Goal: Consume media (video, audio)

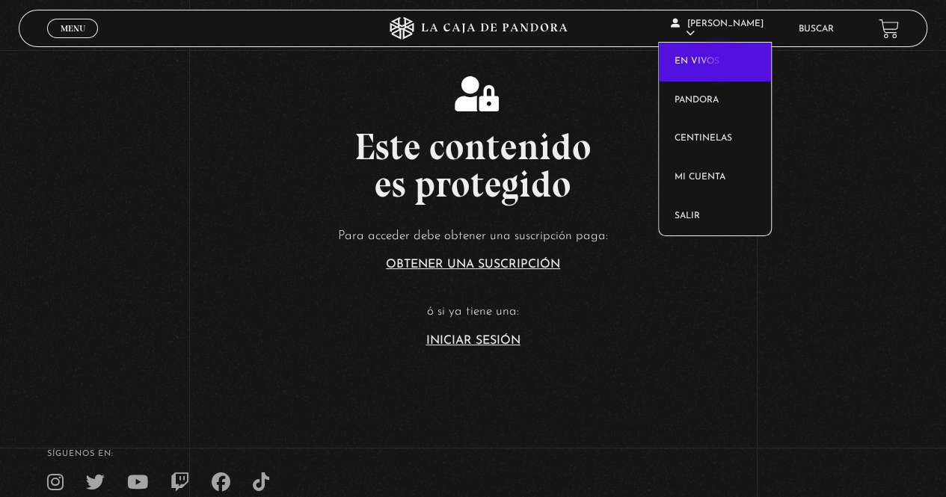
click at [721, 62] on link "En vivos" at bounding box center [715, 62] width 112 height 39
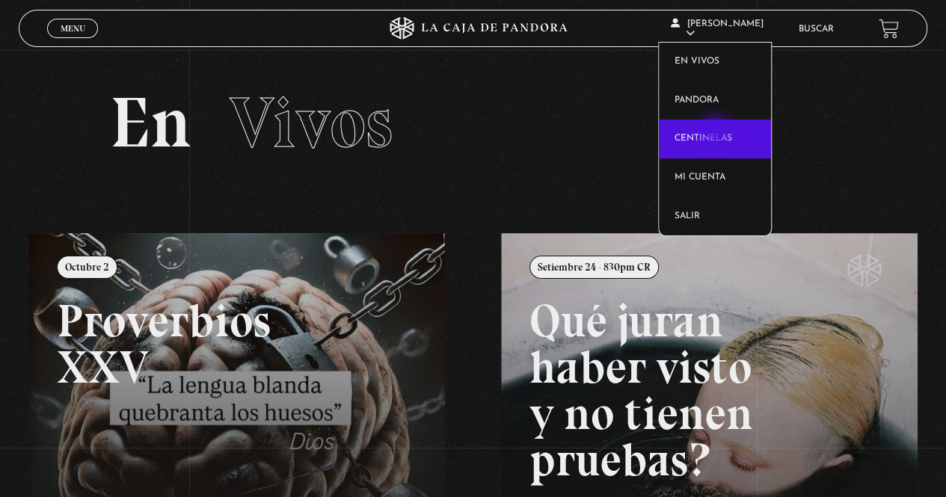
click at [717, 133] on link "Centinelas" at bounding box center [715, 139] width 112 height 39
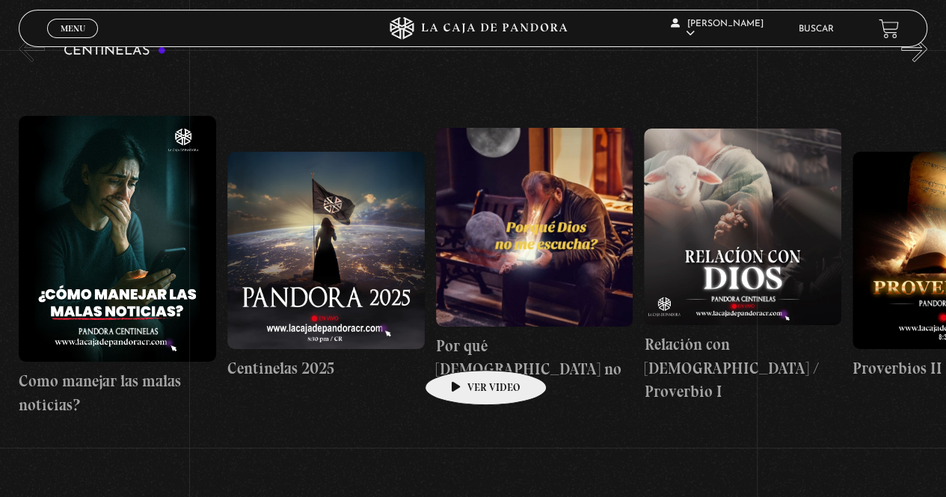
scroll to position [224, 0]
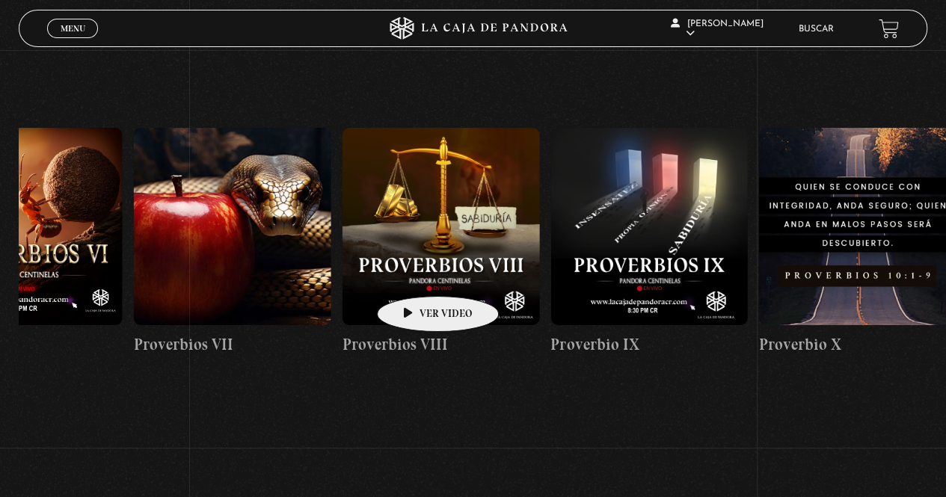
drag, startPoint x: 758, startPoint y: 229, endPoint x: 409, endPoint y: 276, distance: 352.4
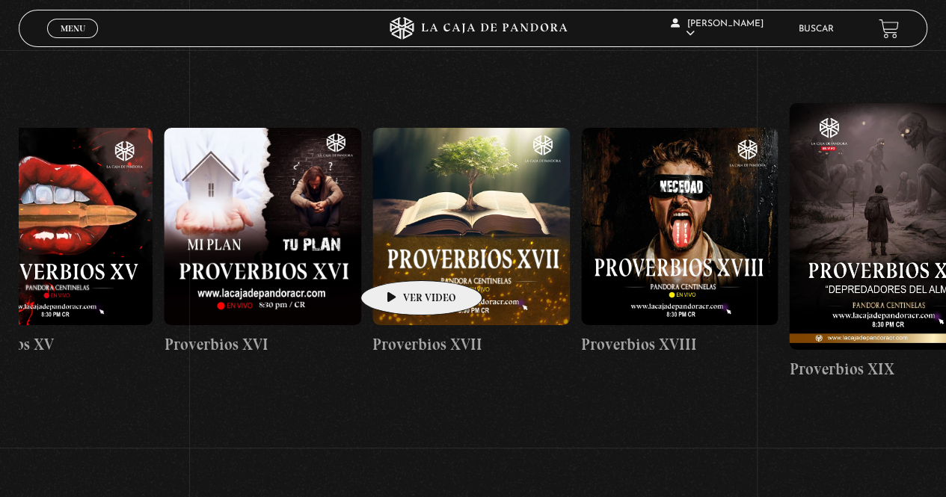
drag, startPoint x: 767, startPoint y: 215, endPoint x: 398, endPoint y: 258, distance: 371.9
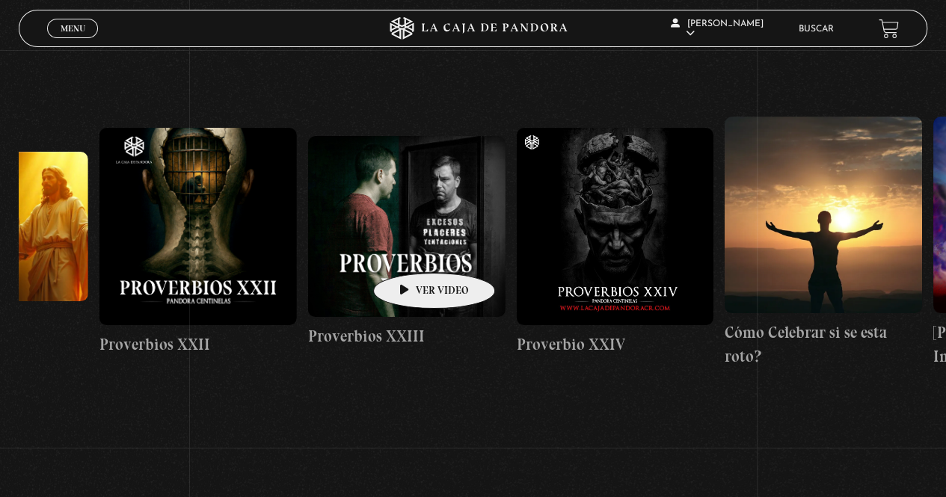
scroll to position [0, 4951]
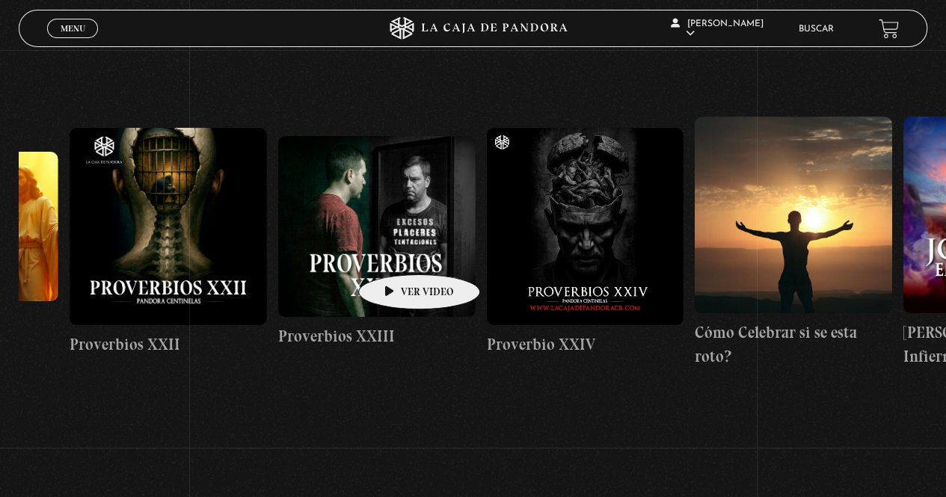
drag, startPoint x: 642, startPoint y: 227, endPoint x: 396, endPoint y: 252, distance: 247.4
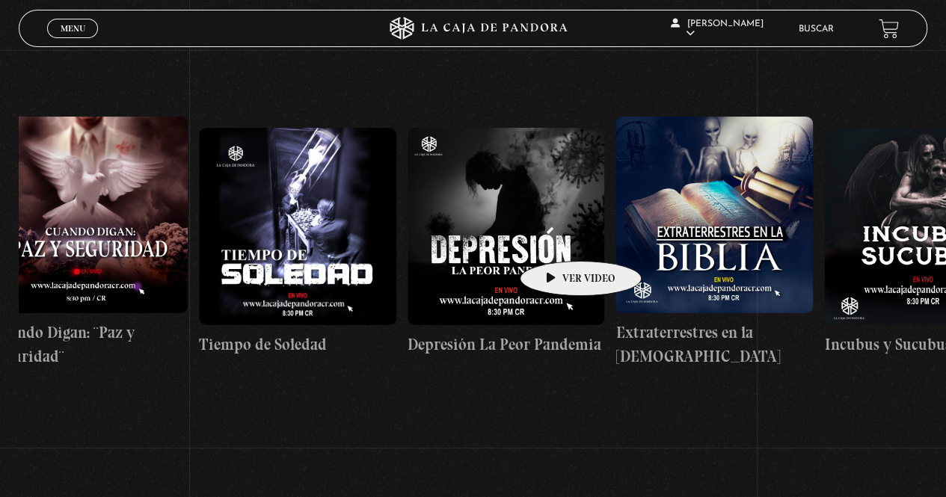
scroll to position [0, 6322]
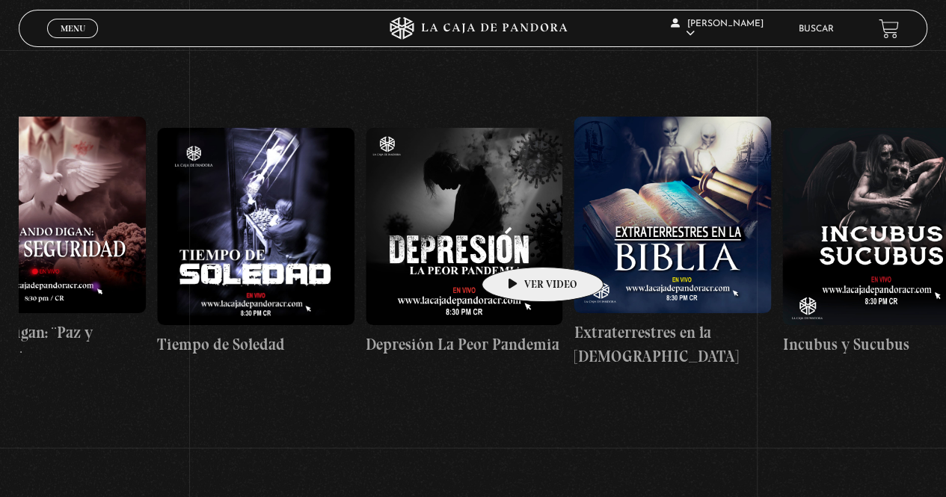
drag, startPoint x: 790, startPoint y: 214, endPoint x: 519, endPoint y: 245, distance: 273.2
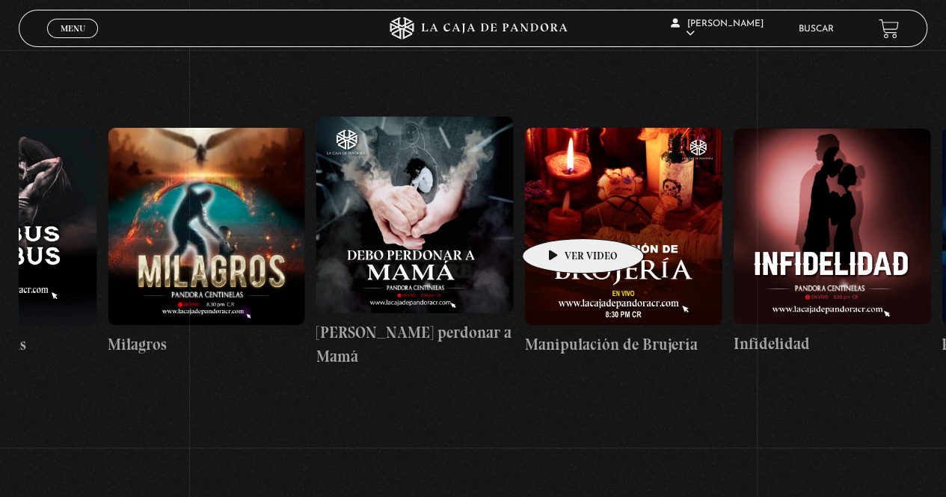
scroll to position [0, 7232]
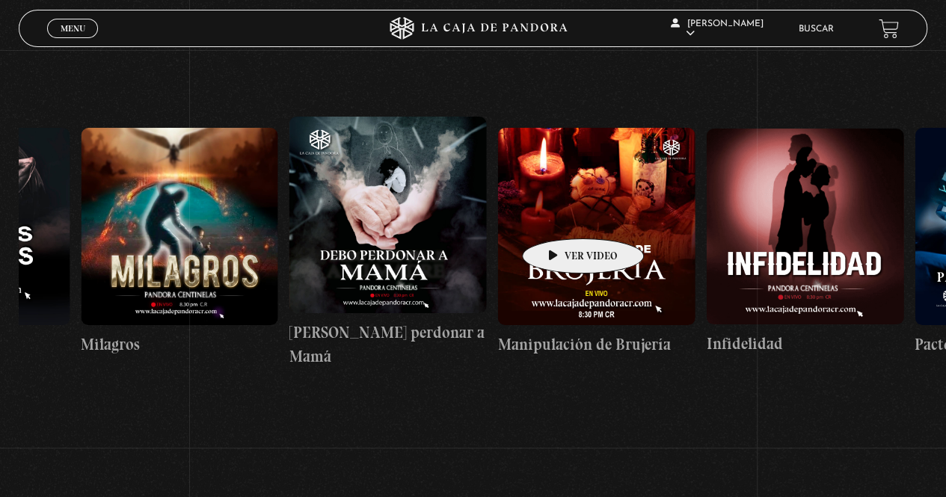
drag, startPoint x: 722, startPoint y: 208, endPoint x: 541, endPoint y: 218, distance: 181.2
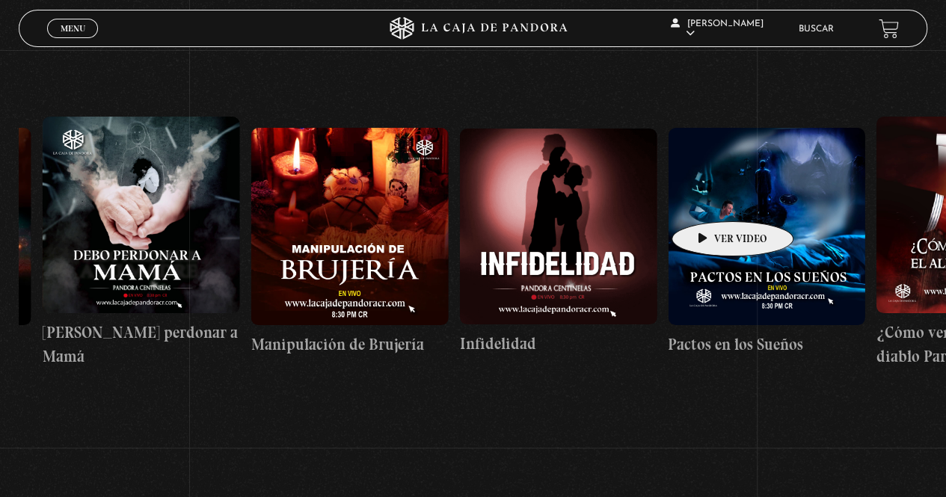
scroll to position [0, 7737]
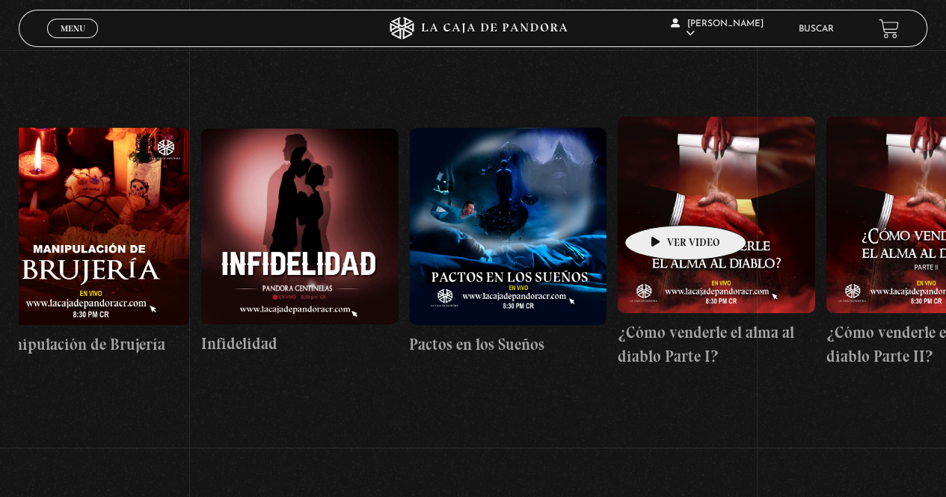
drag, startPoint x: 751, startPoint y: 195, endPoint x: 662, endPoint y: 203, distance: 89.3
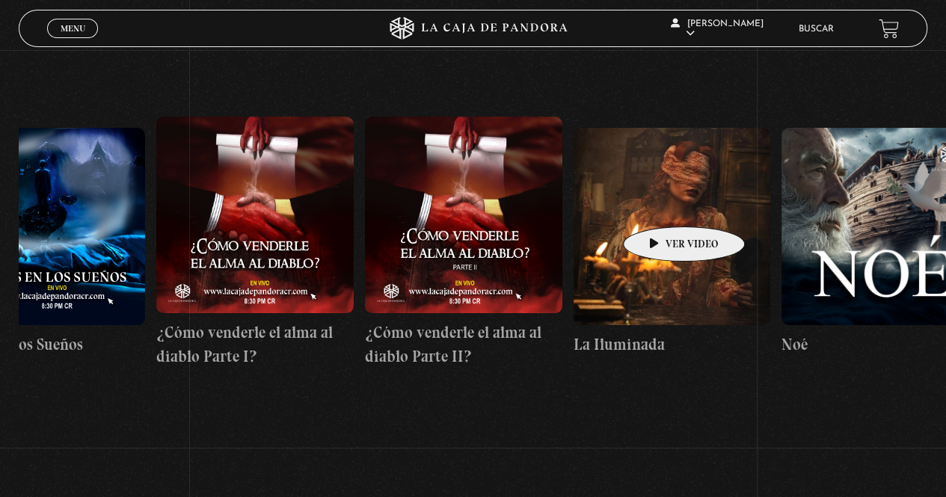
scroll to position [0, 8304]
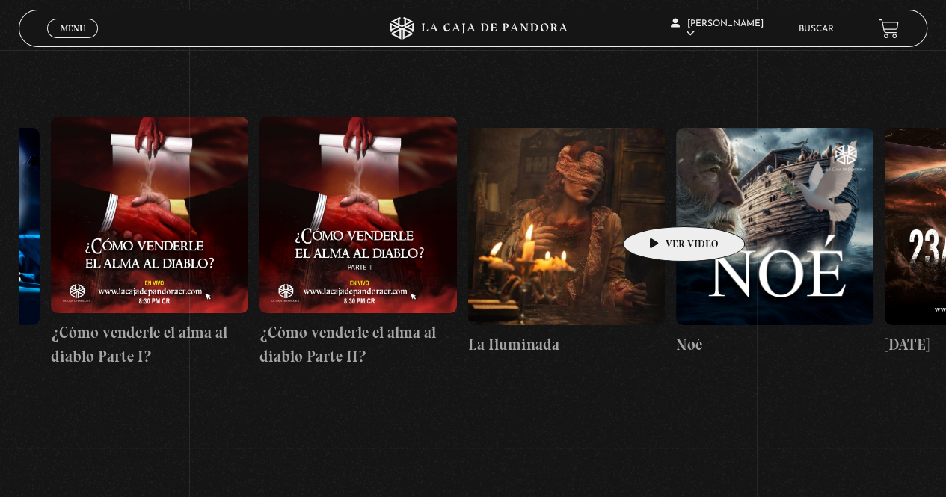
drag, startPoint x: 770, startPoint y: 195, endPoint x: 657, endPoint y: 204, distance: 113.3
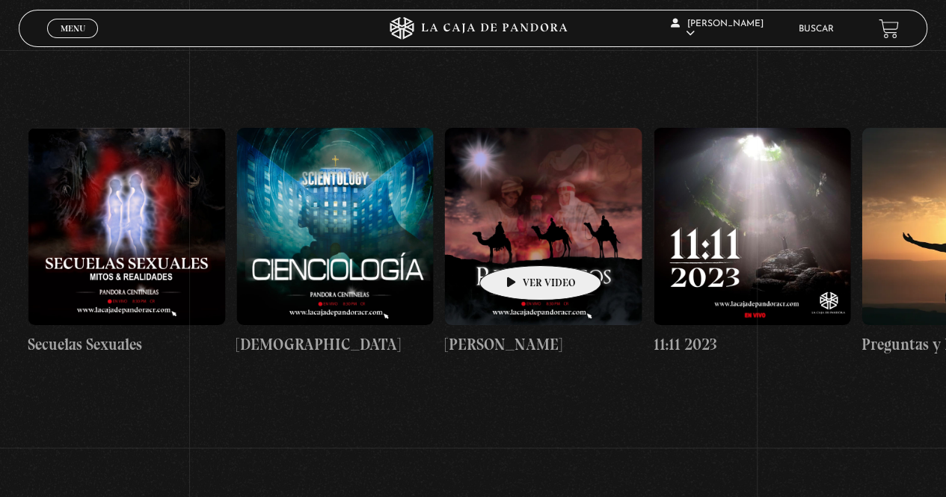
scroll to position [0, 9791]
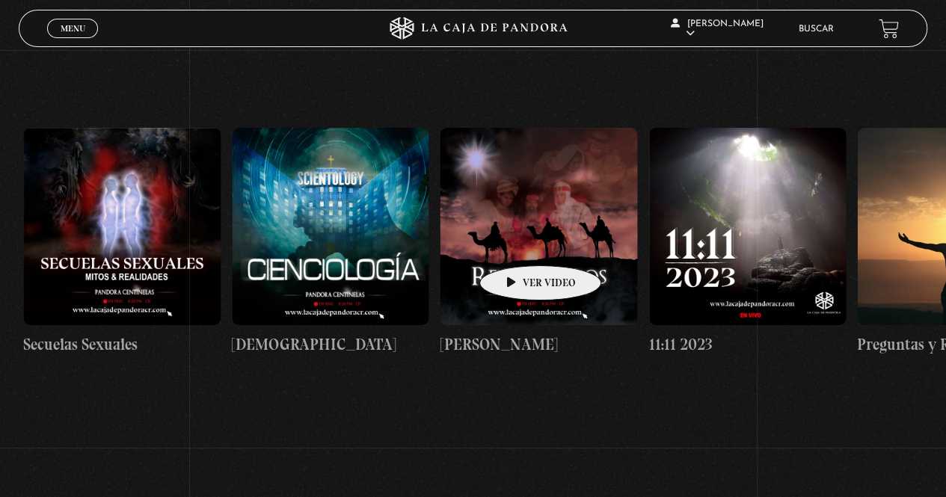
drag, startPoint x: 811, startPoint y: 204, endPoint x: 516, endPoint y: 243, distance: 297.2
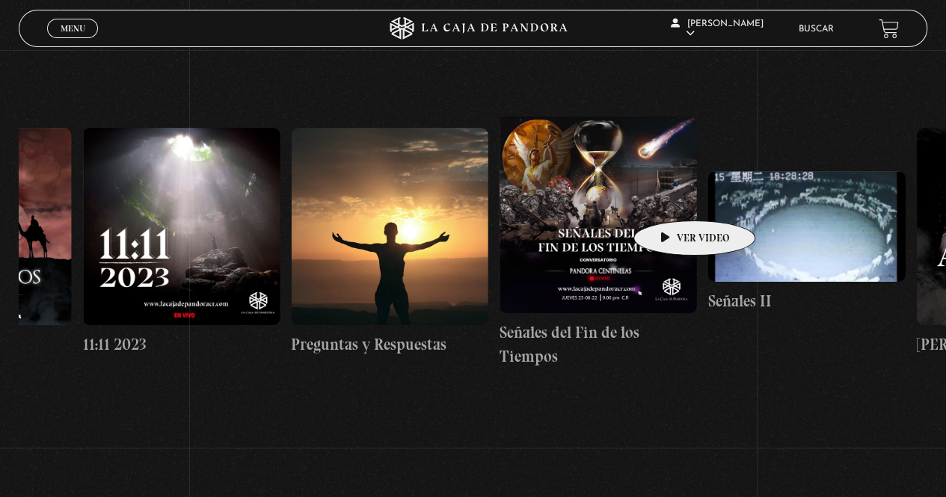
scroll to position [0, 10367]
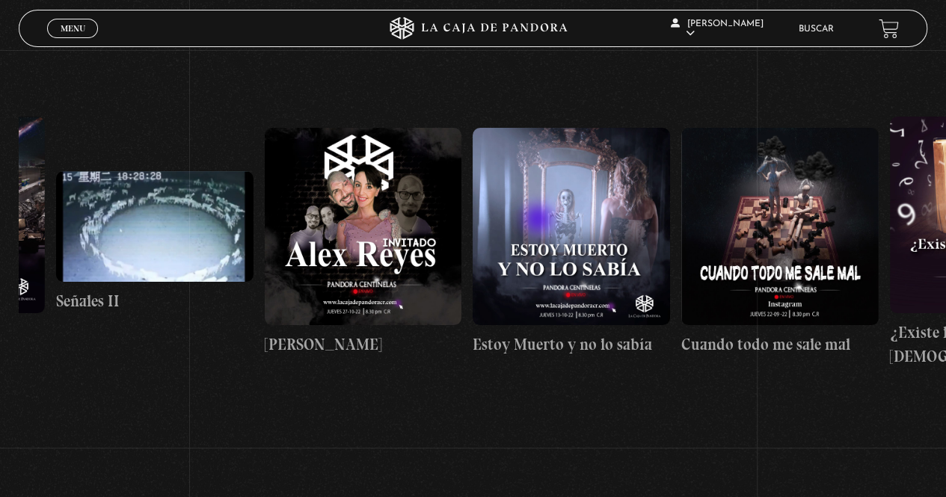
drag, startPoint x: 766, startPoint y: 188, endPoint x: 531, endPoint y: 223, distance: 237.3
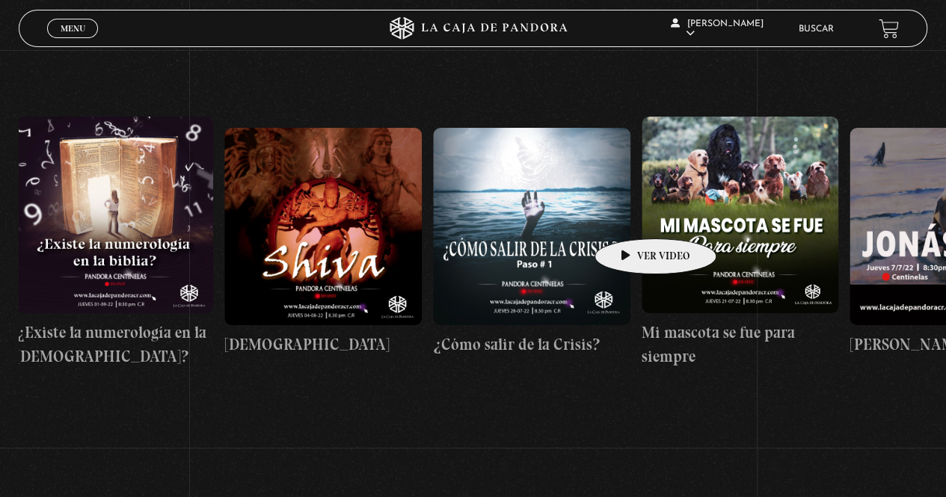
scroll to position [0, 11938]
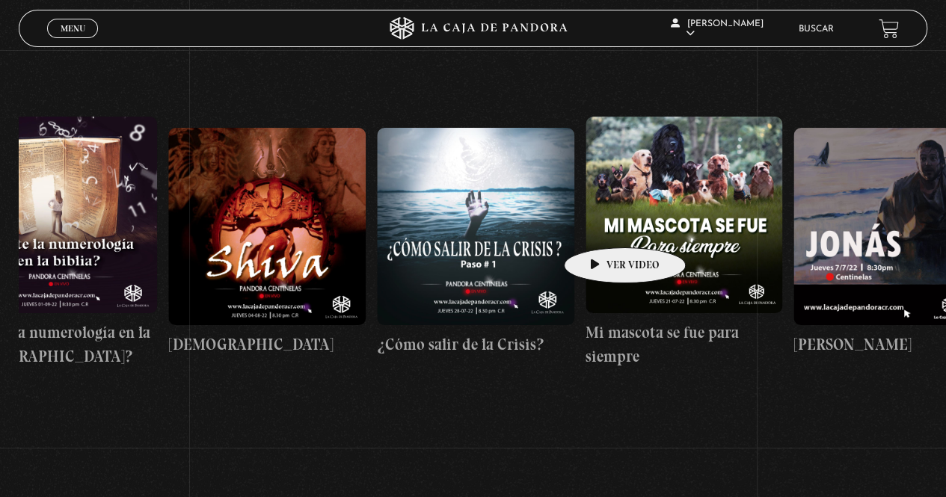
drag, startPoint x: 786, startPoint y: 206, endPoint x: 601, endPoint y: 225, distance: 185.7
click at [601, 225] on div "Como manejar las malas noticias? Centinelas 2025 Por qué Dios no me escucha Rel…" at bounding box center [272, 242] width 24383 height 387
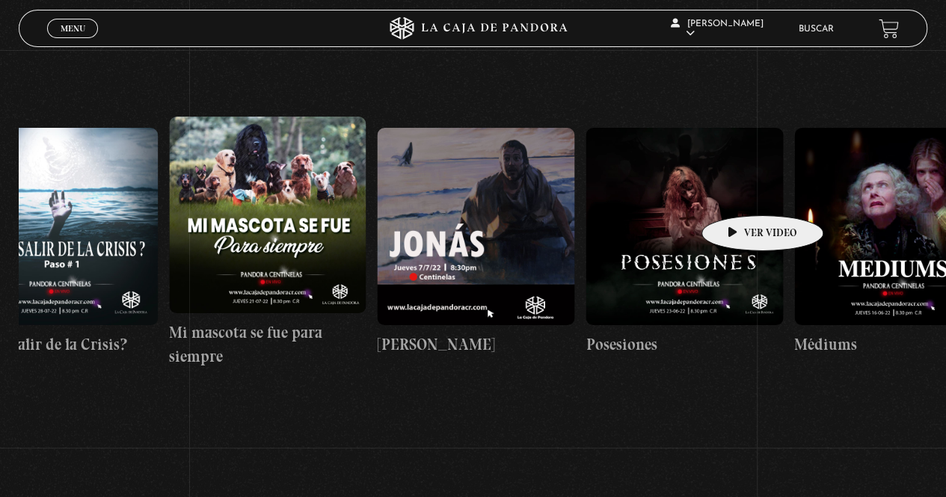
scroll to position [0, 12366]
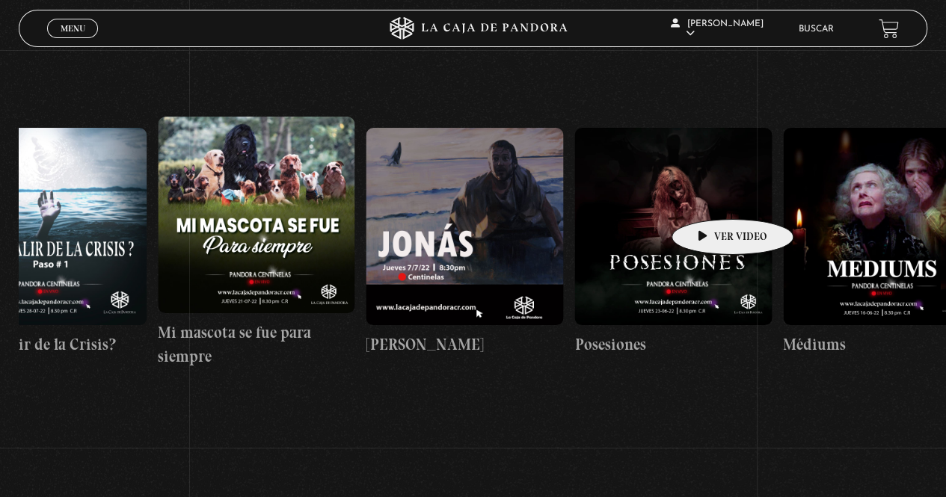
drag, startPoint x: 794, startPoint y: 186, endPoint x: 709, endPoint y: 197, distance: 85.9
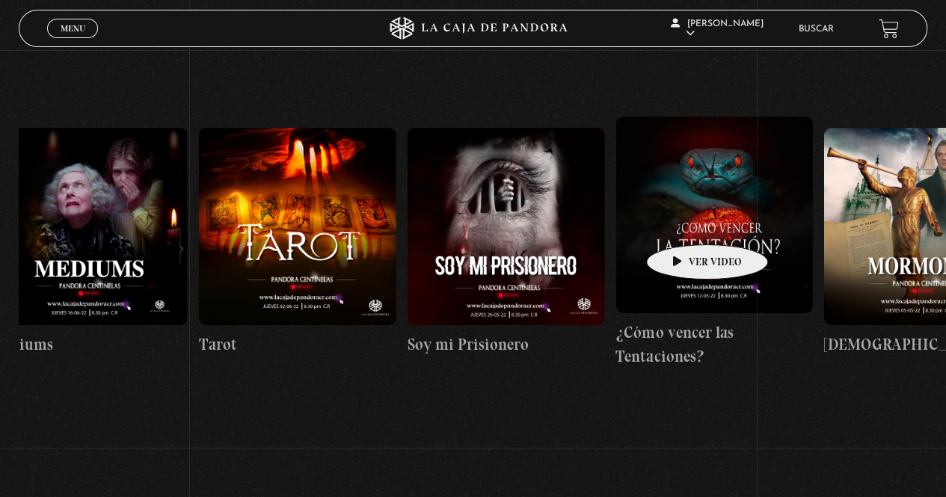
scroll to position [0, 13173]
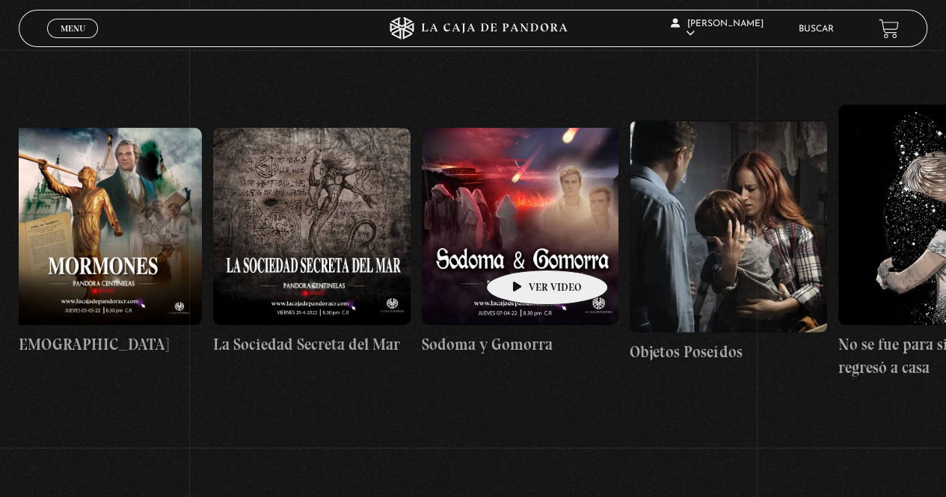
drag, startPoint x: 844, startPoint y: 212, endPoint x: 523, endPoint y: 248, distance: 322.1
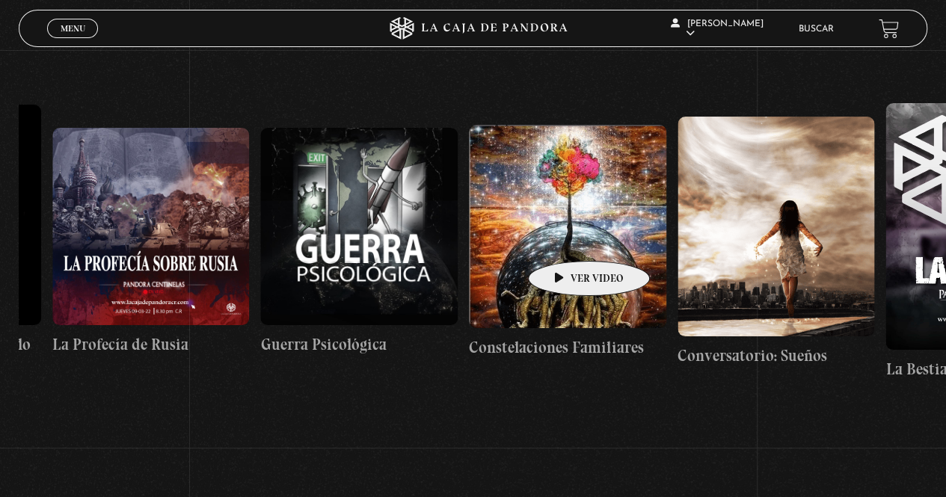
scroll to position [0, 15018]
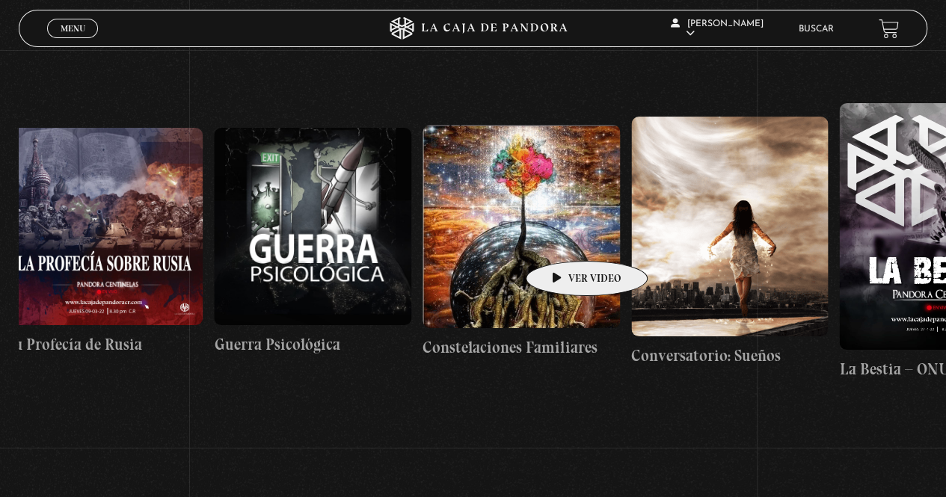
drag, startPoint x: 770, startPoint y: 214, endPoint x: 563, endPoint y: 239, distance: 207.9
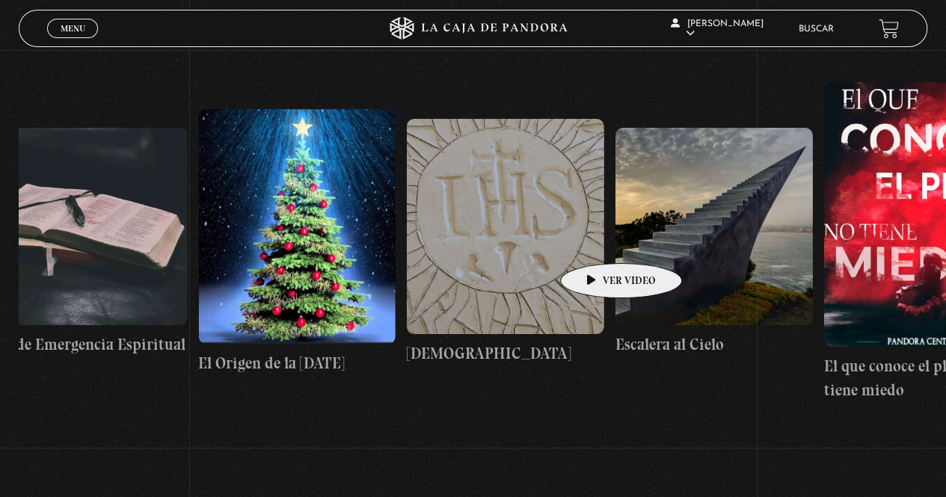
scroll to position [0, 16113]
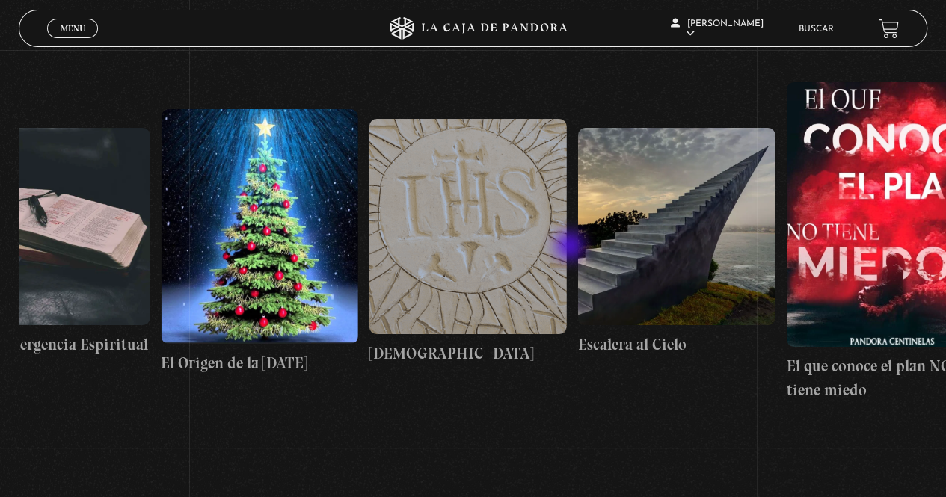
drag, startPoint x: 790, startPoint y: 212, endPoint x: 571, endPoint y: 248, distance: 221.3
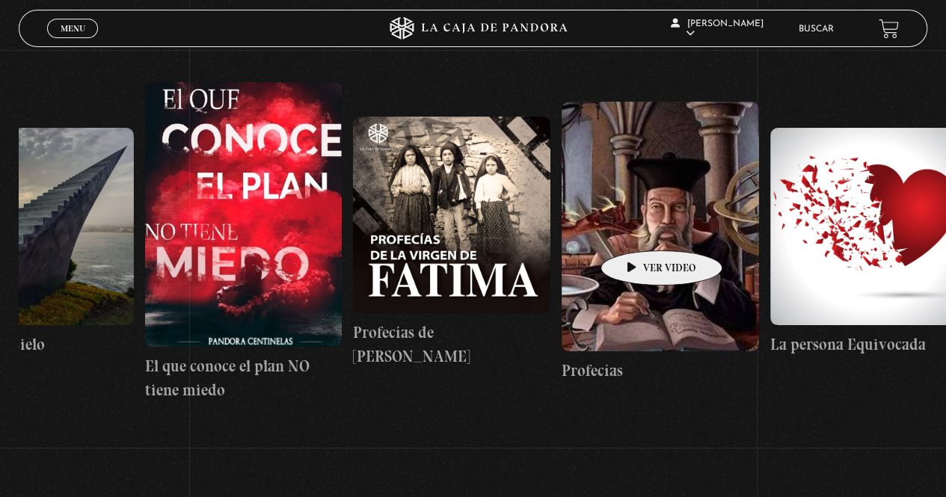
scroll to position [0, 16759]
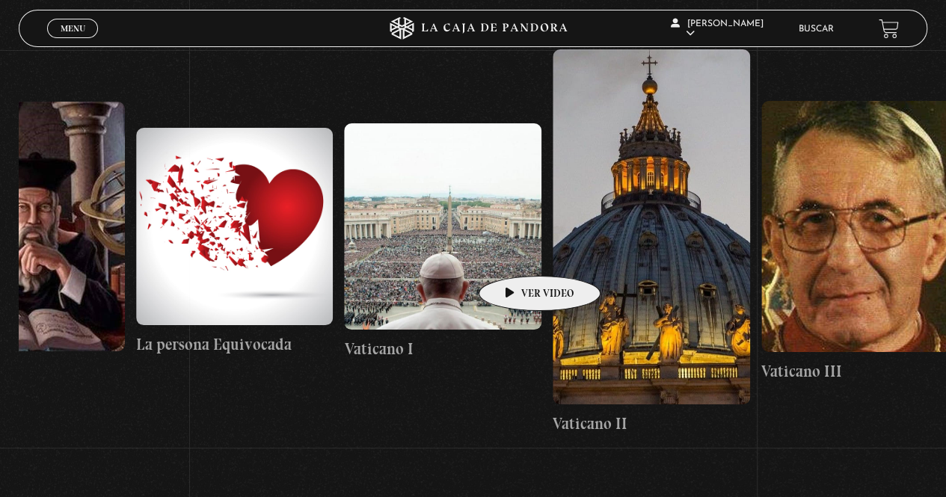
drag, startPoint x: 764, startPoint y: 216, endPoint x: 513, endPoint y: 254, distance: 254.2
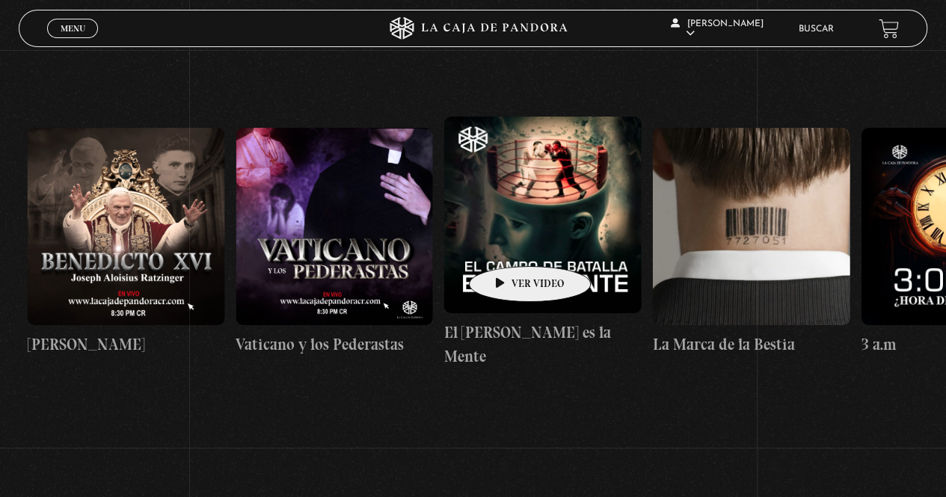
scroll to position [0, 18641]
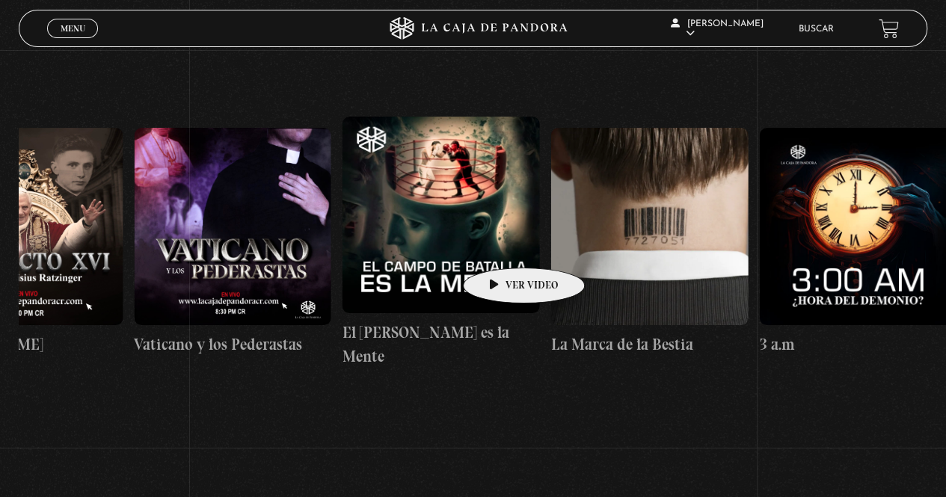
drag, startPoint x: 719, startPoint y: 216, endPoint x: 500, endPoint y: 245, distance: 221.1
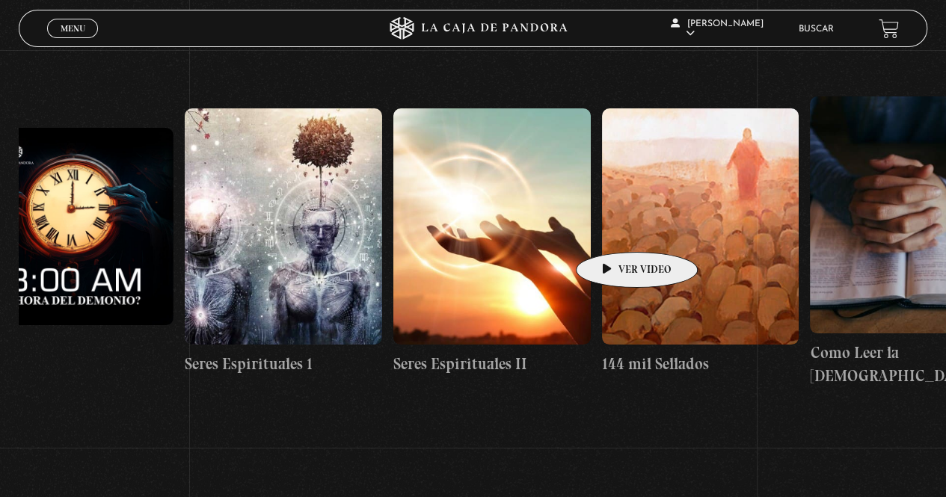
scroll to position [0, 19529]
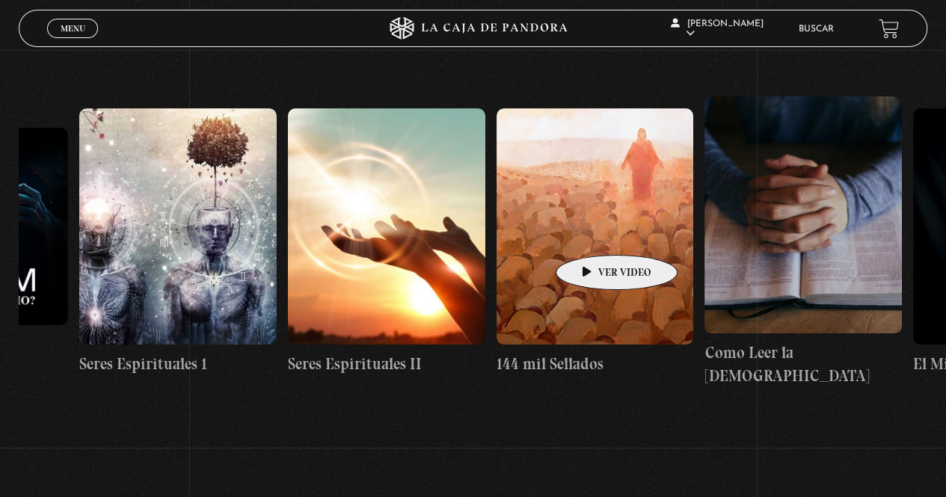
drag, startPoint x: 770, startPoint y: 212, endPoint x: 593, endPoint y: 233, distance: 178.5
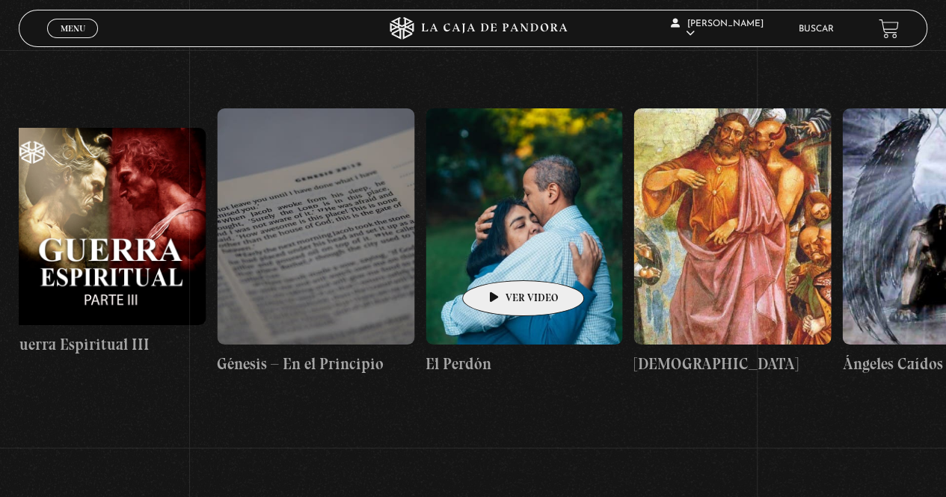
scroll to position [0, 21194]
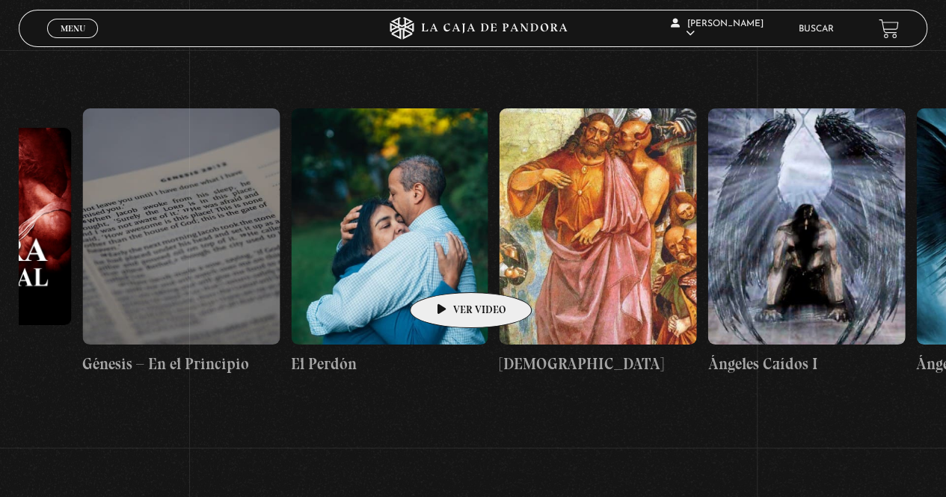
drag, startPoint x: 779, startPoint y: 224, endPoint x: 447, endPoint y: 270, distance: 335.3
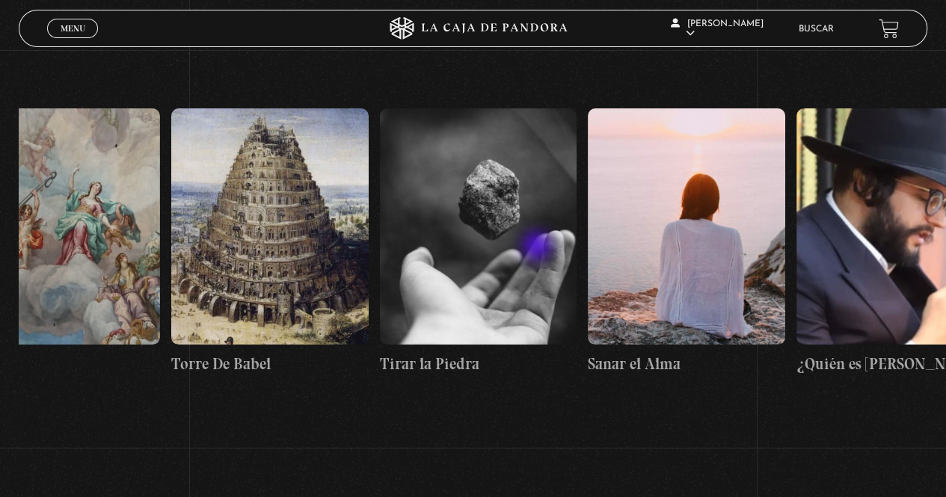
scroll to position [0, 22396]
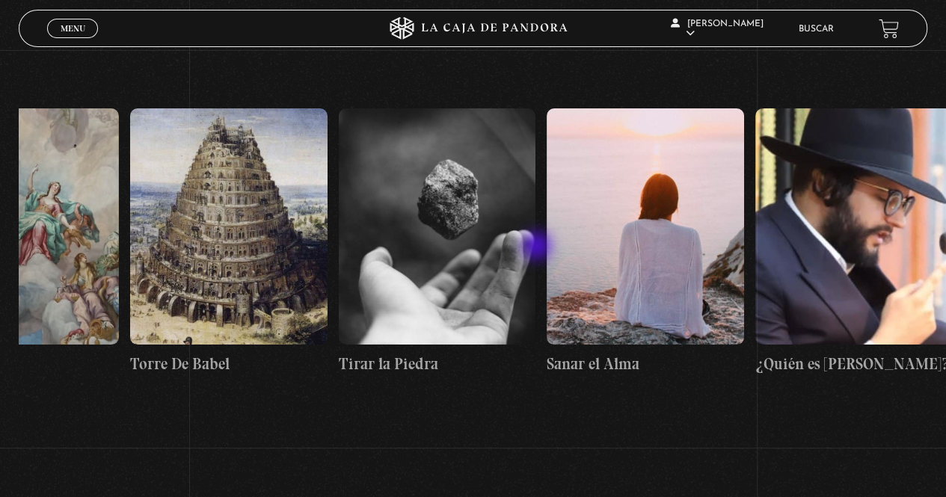
drag, startPoint x: 777, startPoint y: 220, endPoint x: 538, endPoint y: 248, distance: 240.2
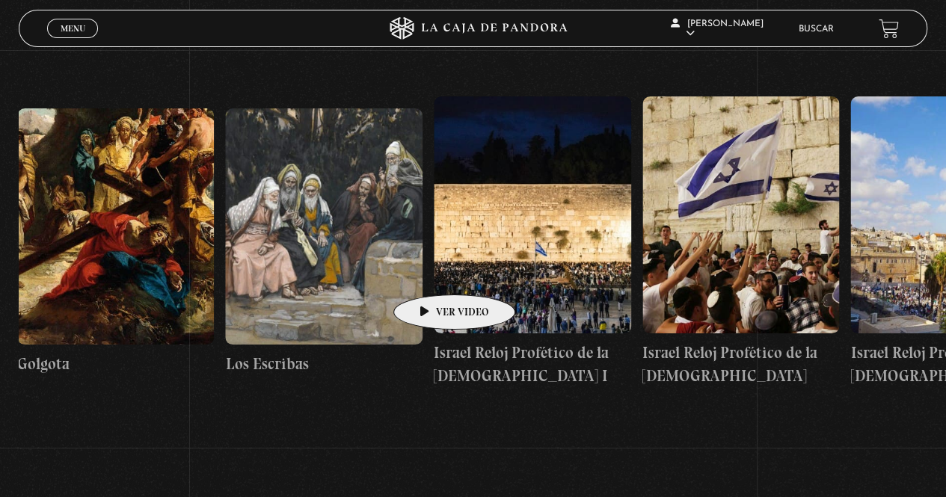
scroll to position [0, 23444]
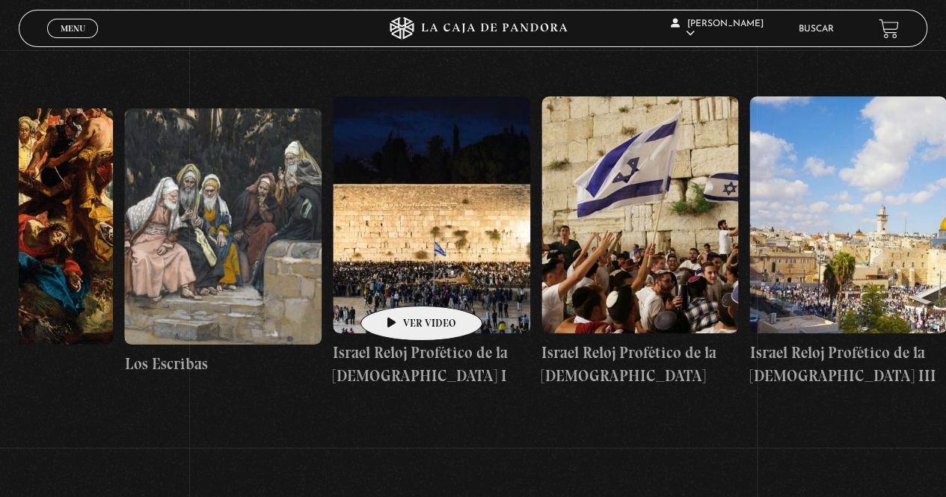
drag, startPoint x: 621, startPoint y: 227, endPoint x: 398, endPoint y: 283, distance: 230.7
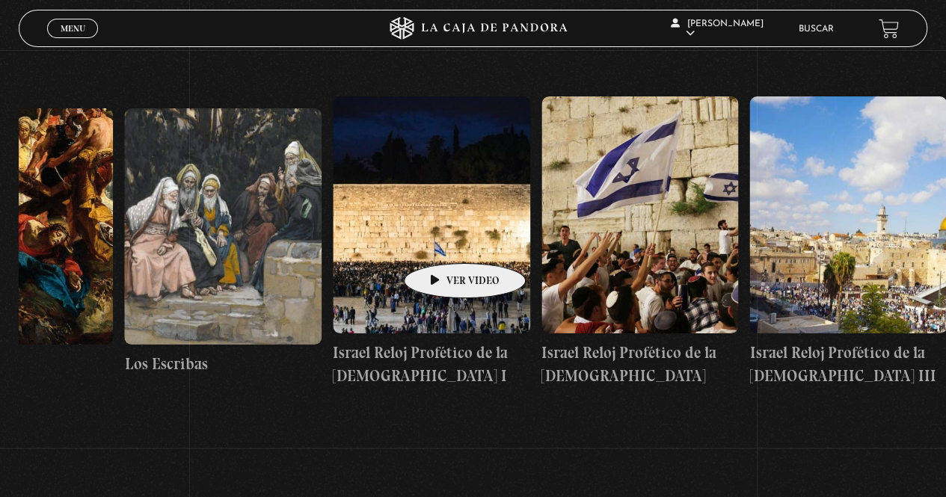
drag, startPoint x: 769, startPoint y: 203, endPoint x: 440, endPoint y: 242, distance: 331.3
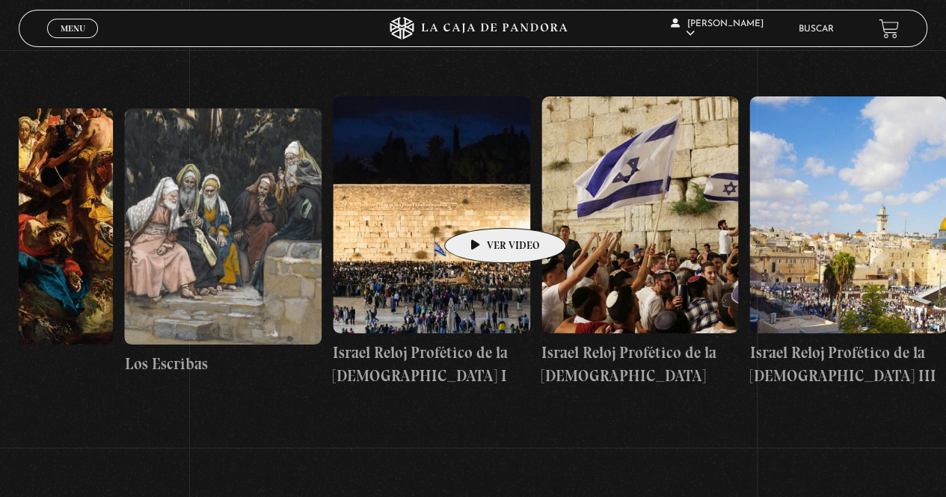
drag, startPoint x: 694, startPoint y: 205, endPoint x: 441, endPoint y: 215, distance: 253.0
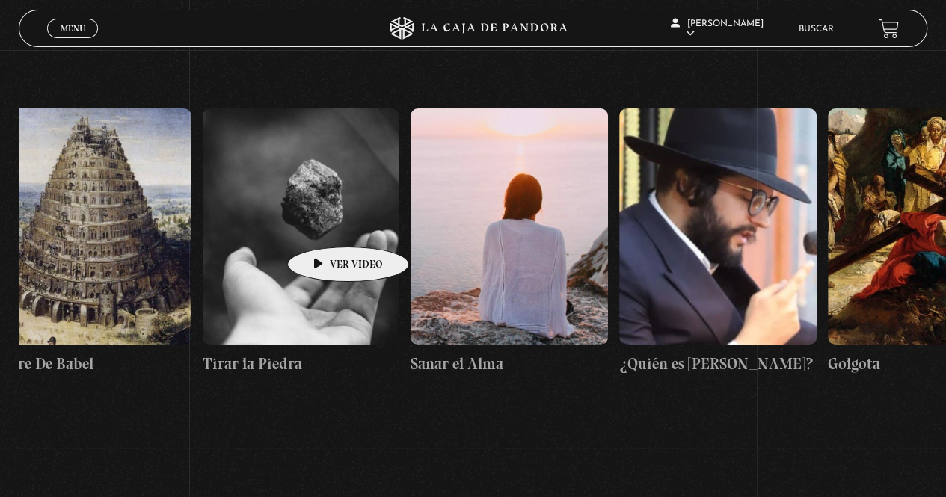
drag, startPoint x: 310, startPoint y: 226, endPoint x: 642, endPoint y: 215, distance: 332.2
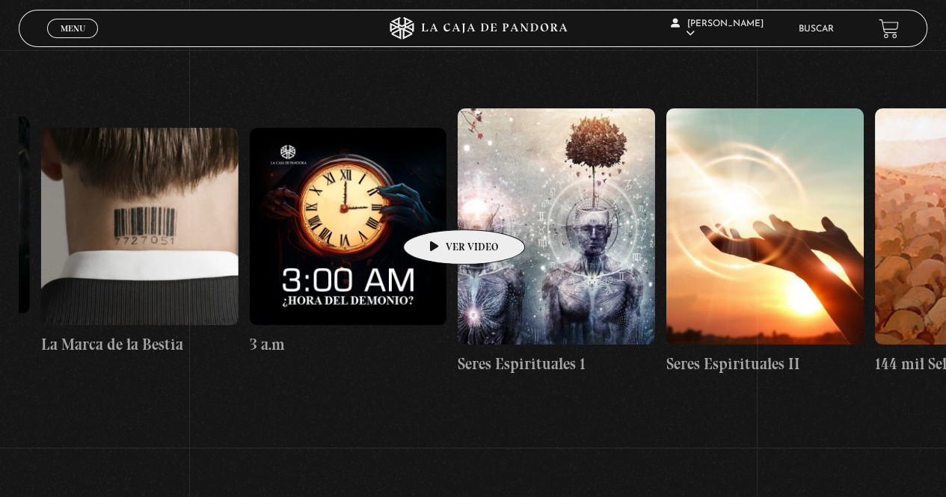
drag, startPoint x: 477, startPoint y: 201, endPoint x: 812, endPoint y: 197, distance: 335.1
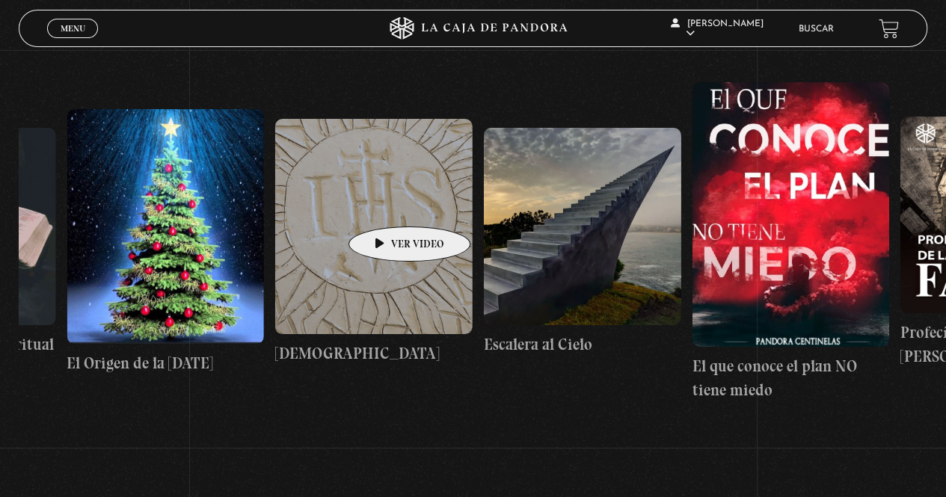
drag, startPoint x: 392, startPoint y: 204, endPoint x: 968, endPoint y: 171, distance: 577.5
click at [945, 171] on html "ingresar al sitio Ver Video Más Información Solicitar Por favor coloque su disp…" at bounding box center [473, 295] width 946 height 1038
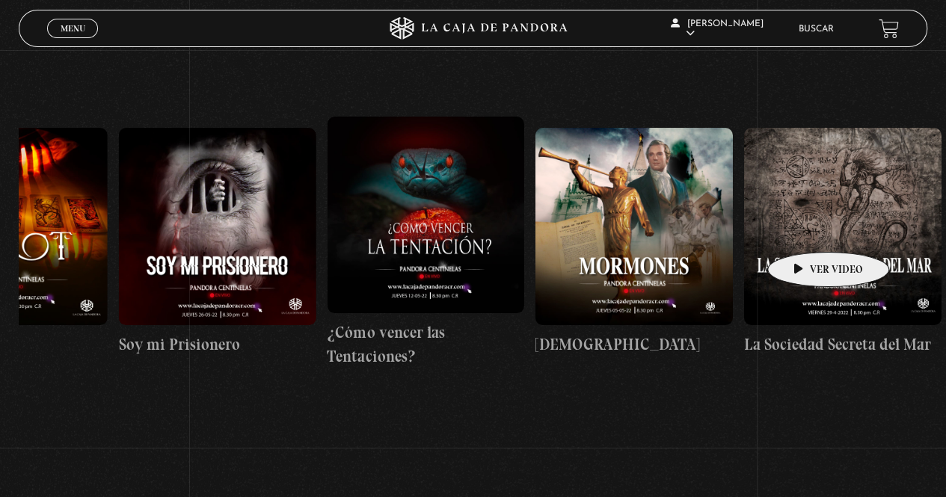
drag, startPoint x: 396, startPoint y: 201, endPoint x: 839, endPoint y: 245, distance: 444.9
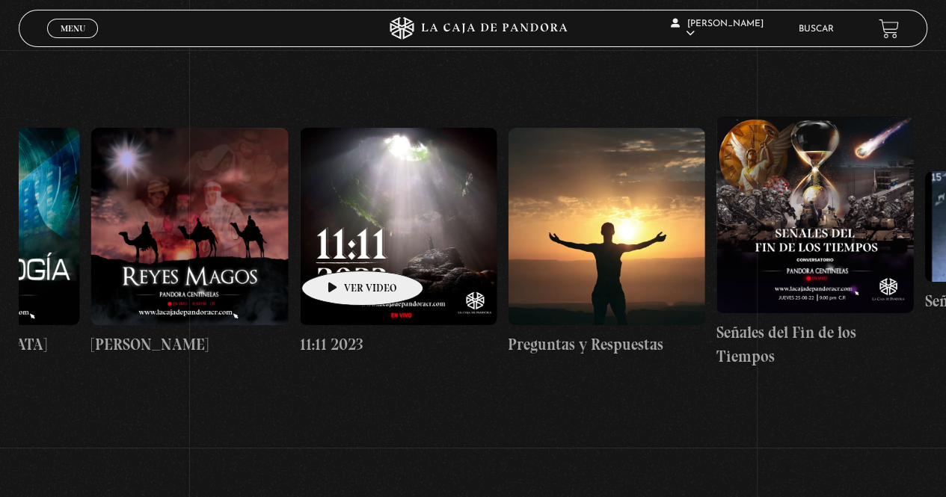
drag, startPoint x: 122, startPoint y: 257, endPoint x: 784, endPoint y: 257, distance: 661.8
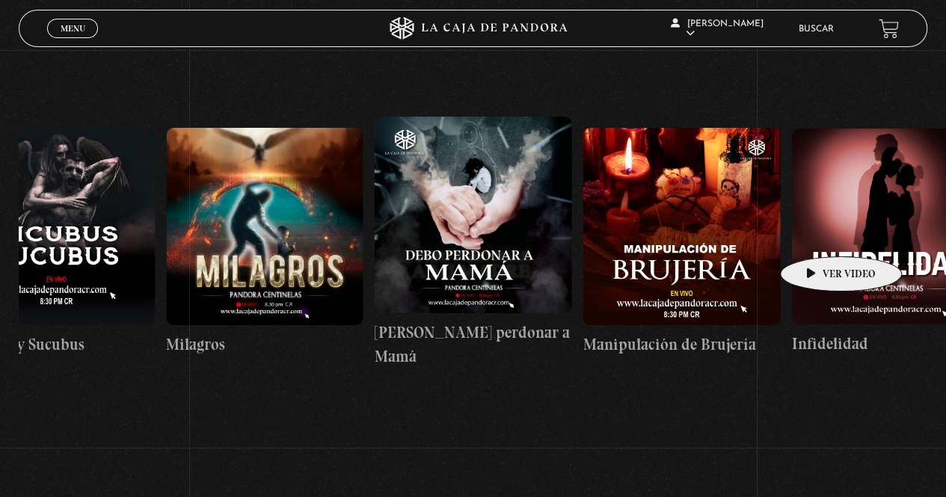
drag, startPoint x: 205, startPoint y: 259, endPoint x: 818, endPoint y: 234, distance: 613.7
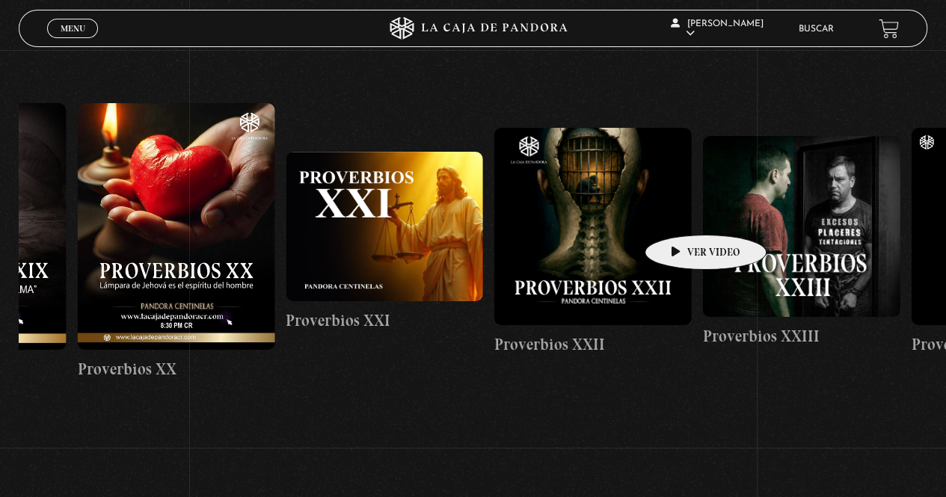
drag, startPoint x: 186, startPoint y: 248, endPoint x: 695, endPoint y: 212, distance: 510.6
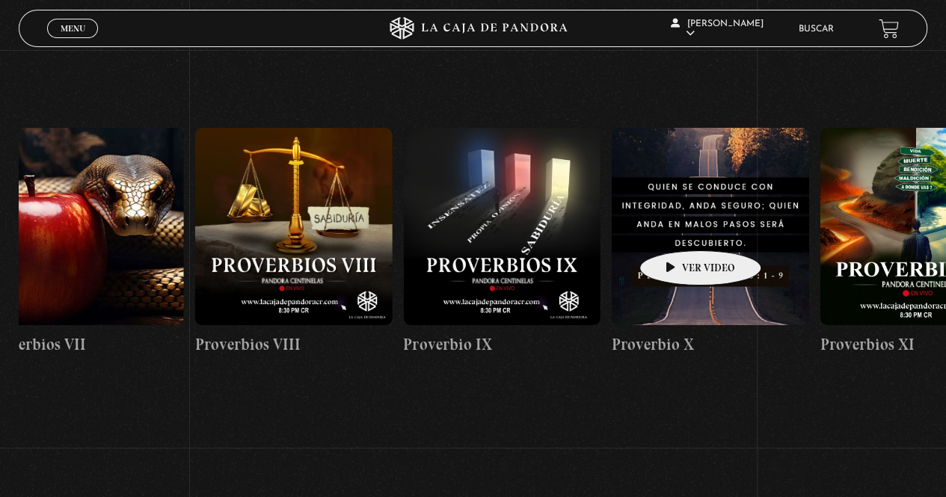
drag, startPoint x: 248, startPoint y: 244, endPoint x: 731, endPoint y: 226, distance: 482.7
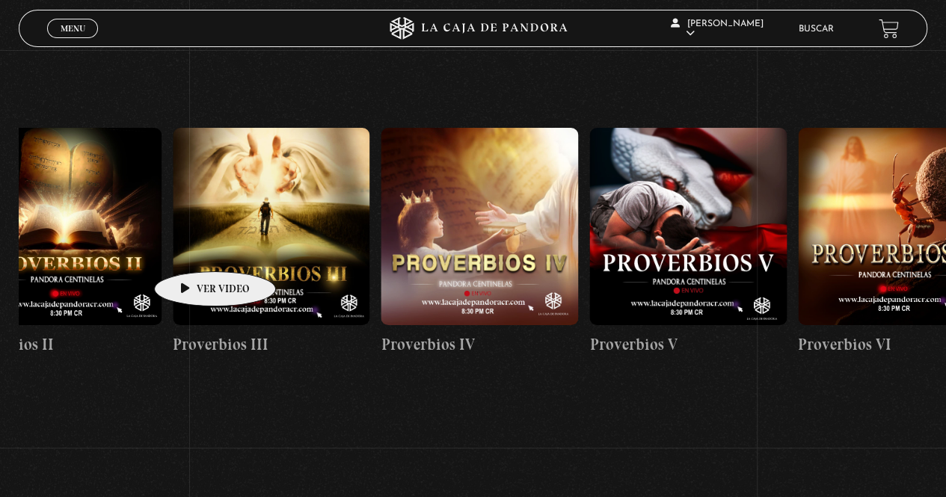
scroll to position [0, 0]
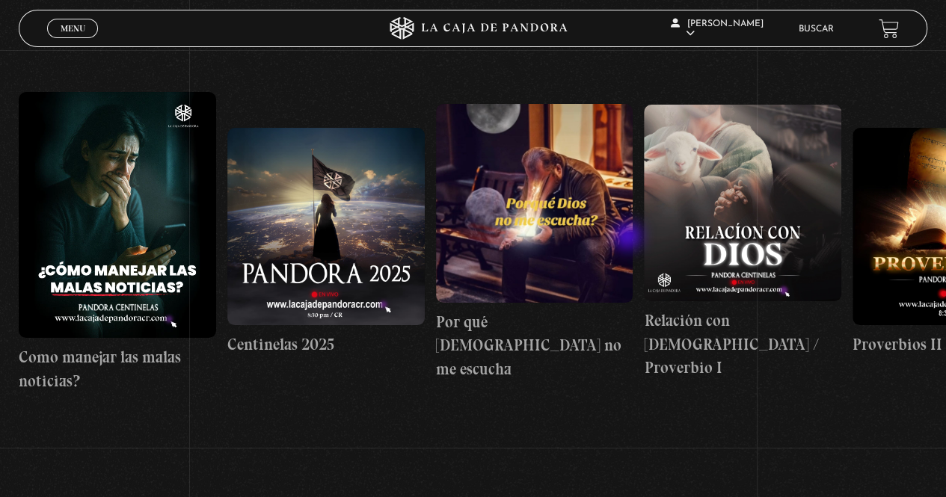
drag, startPoint x: 201, startPoint y: 248, endPoint x: 713, endPoint y: 237, distance: 512.4
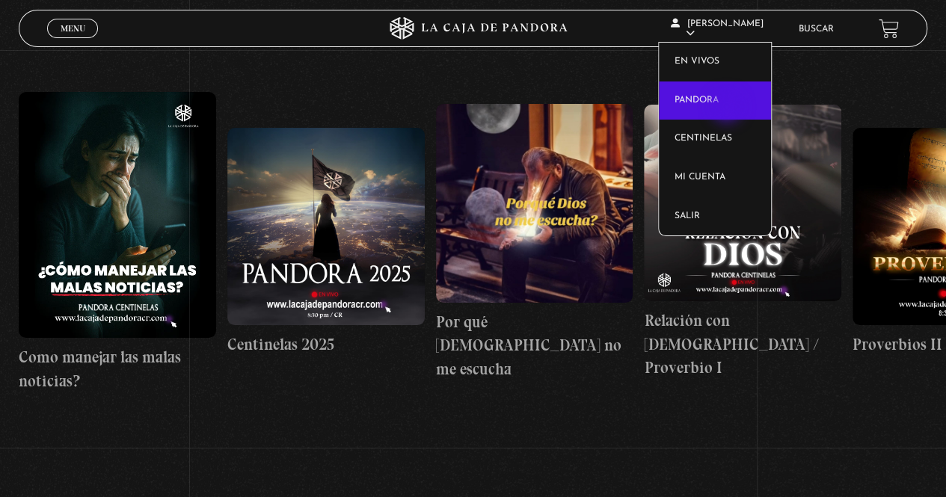
click at [728, 108] on link "Pandora" at bounding box center [715, 101] width 112 height 39
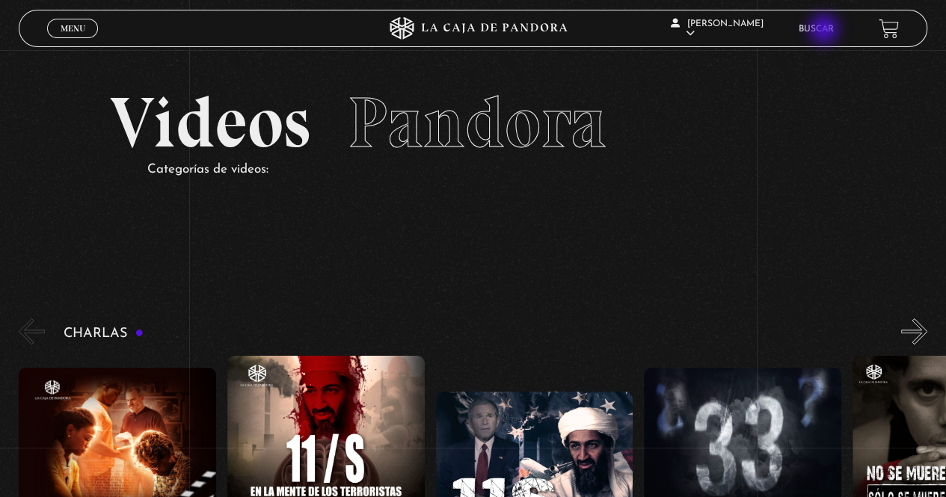
click at [826, 31] on link "Buscar" at bounding box center [816, 29] width 35 height 9
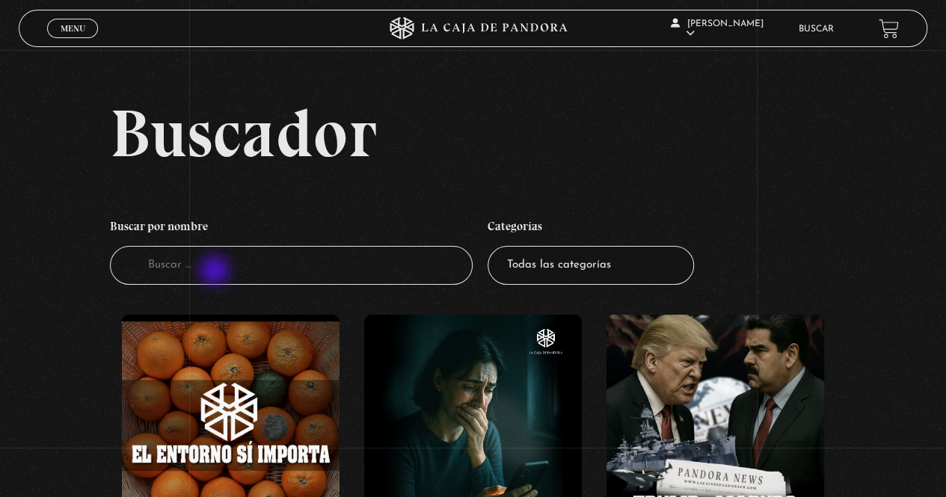
click at [215, 273] on input "Buscador" at bounding box center [291, 266] width 363 height 40
type input "AMO LOS LUNES"
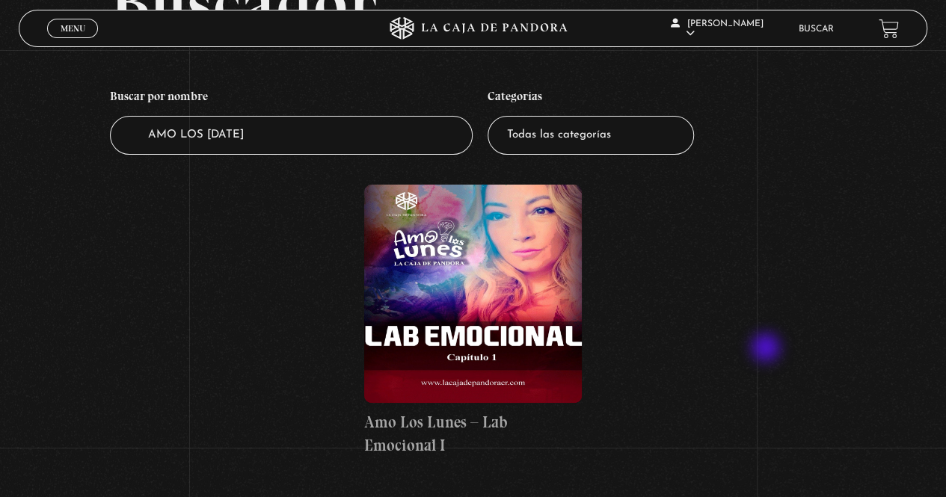
scroll to position [127, 0]
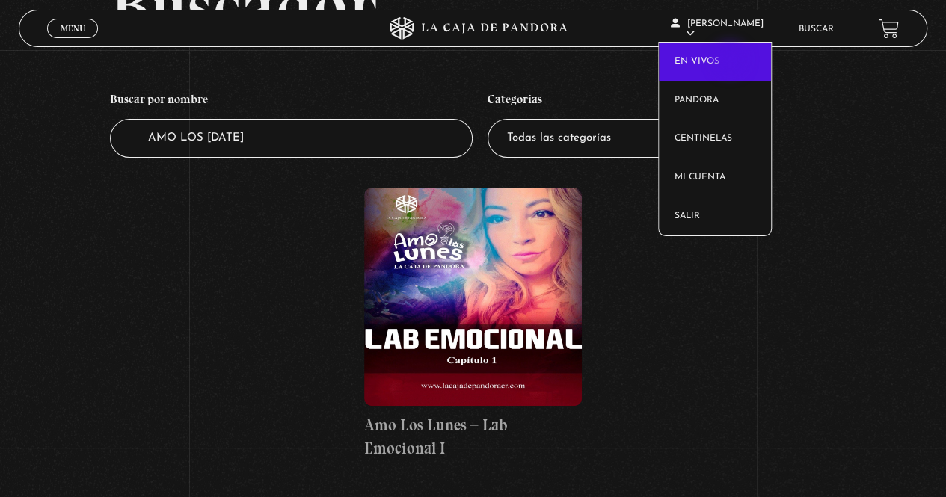
click at [731, 61] on link "En vivos" at bounding box center [715, 62] width 112 height 39
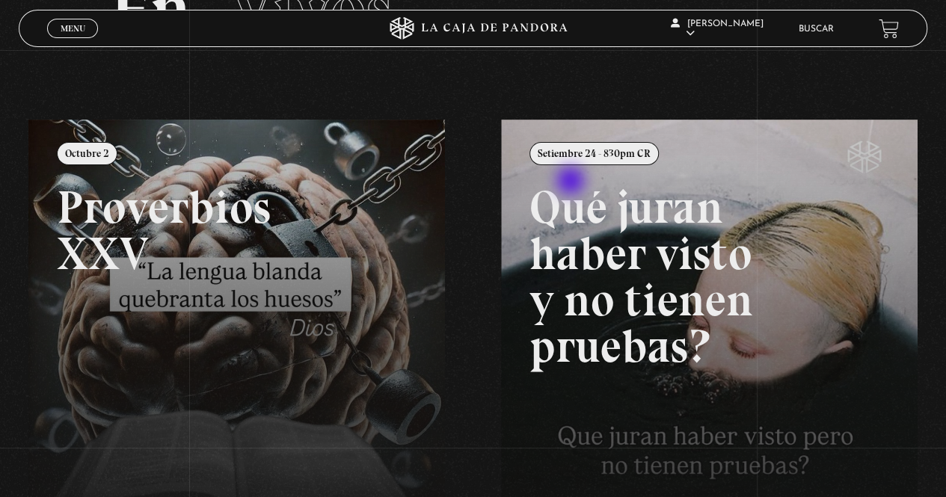
scroll to position [150, 0]
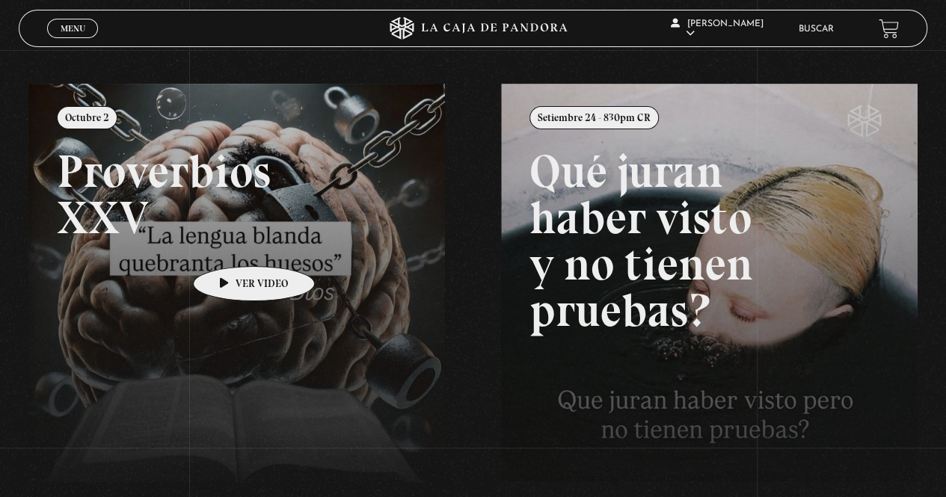
click at [230, 244] on link at bounding box center [501, 332] width 946 height 497
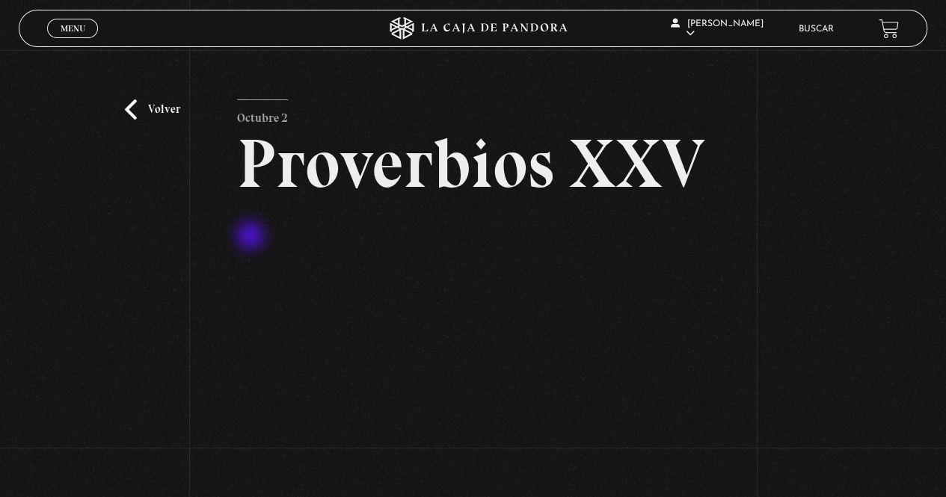
scroll to position [75, 0]
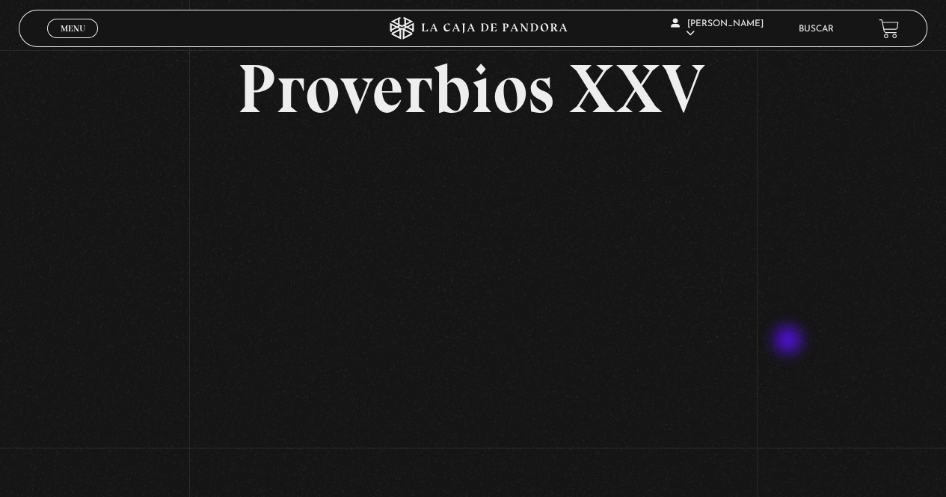
click at [790, 342] on div "Volver [DATE] Proverbios XXV" at bounding box center [473, 232] width 946 height 515
click at [806, 295] on div "Volver Octubre 2 Proverbios XXV" at bounding box center [473, 232] width 946 height 515
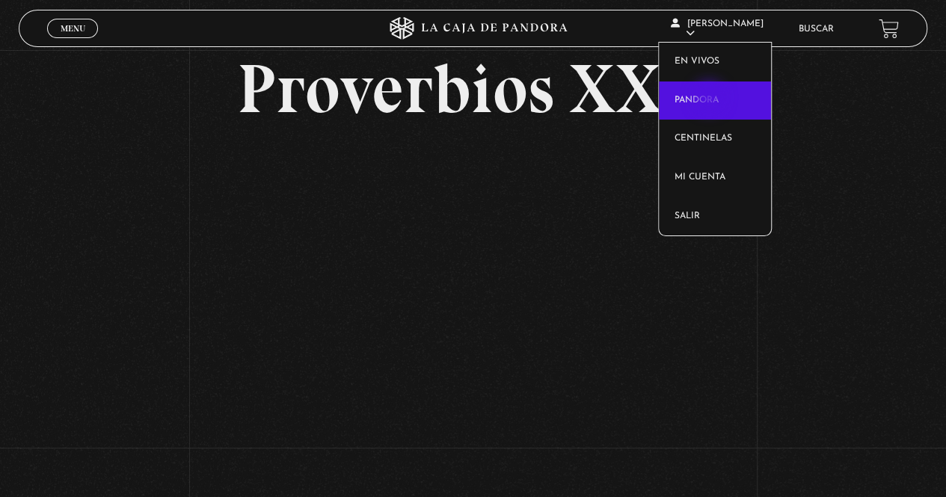
click at [710, 98] on link "Pandora" at bounding box center [715, 101] width 112 height 39
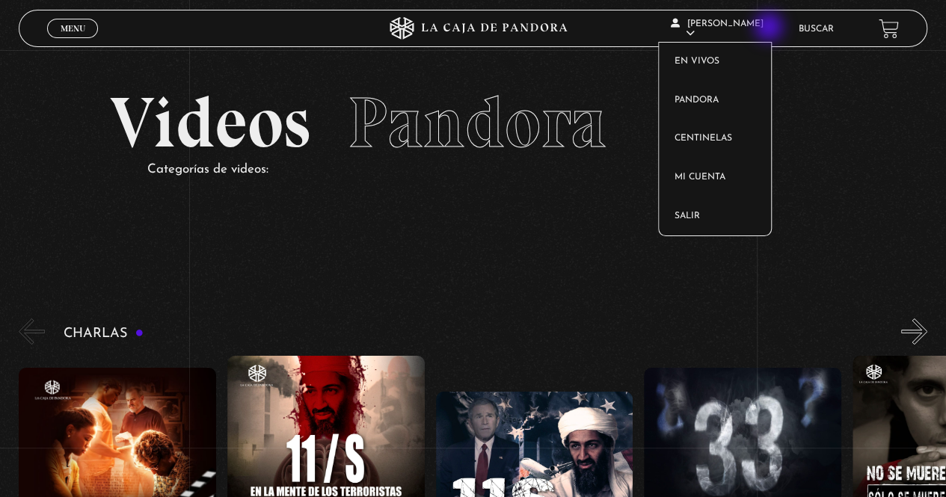
click at [770, 28] on article "[PERSON_NAME] En vivos Pandora Centinelas Mi cuenta Salir" at bounding box center [728, 28] width 114 height 45
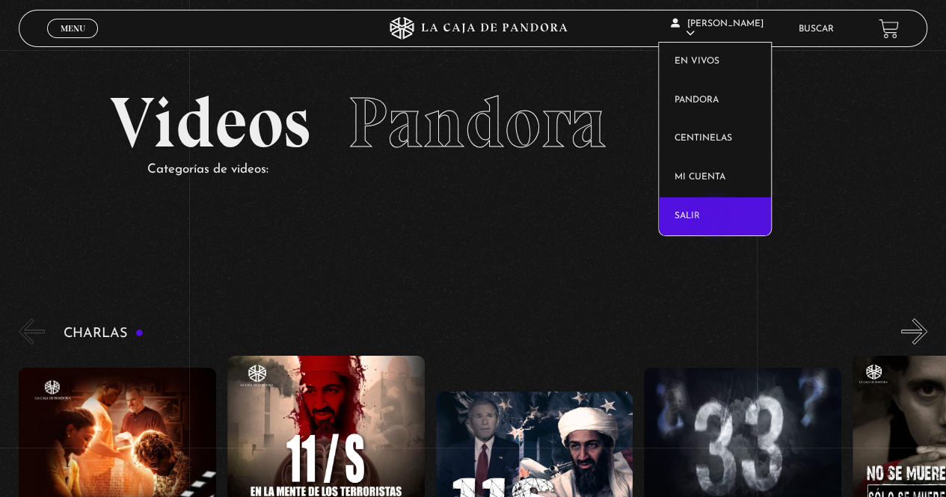
click at [716, 219] on link "Salir" at bounding box center [715, 216] width 112 height 39
